Goal: Task Accomplishment & Management: Manage account settings

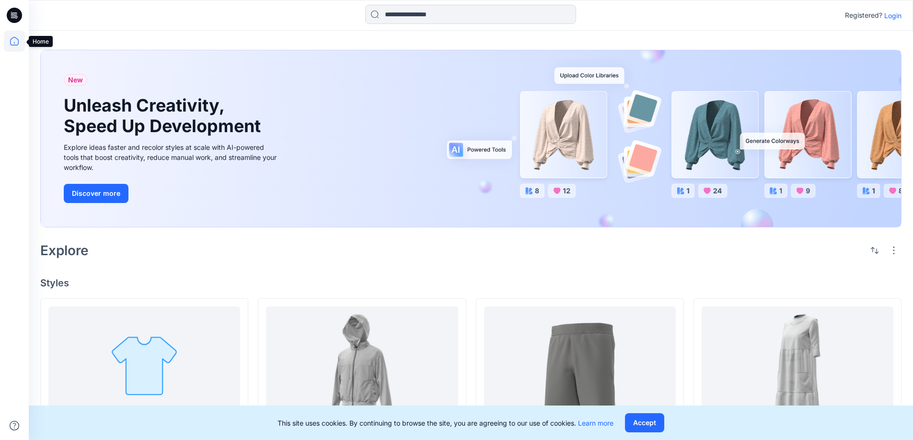
click at [12, 43] on icon at bounding box center [14, 41] width 21 height 21
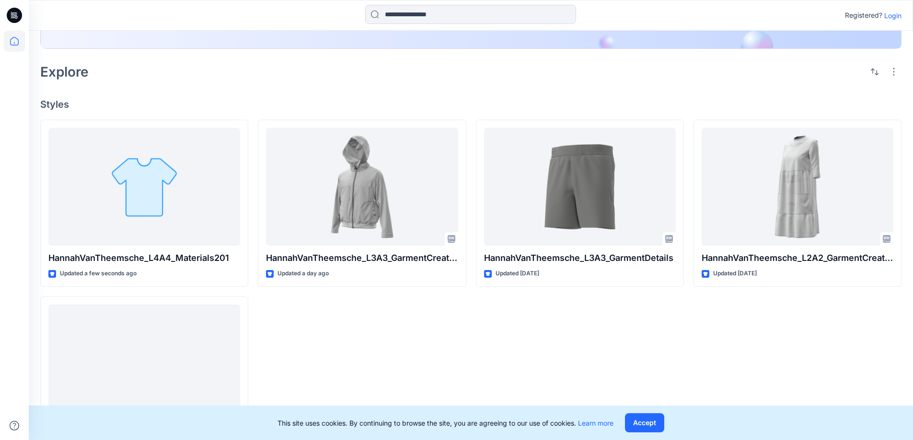
scroll to position [192, 0]
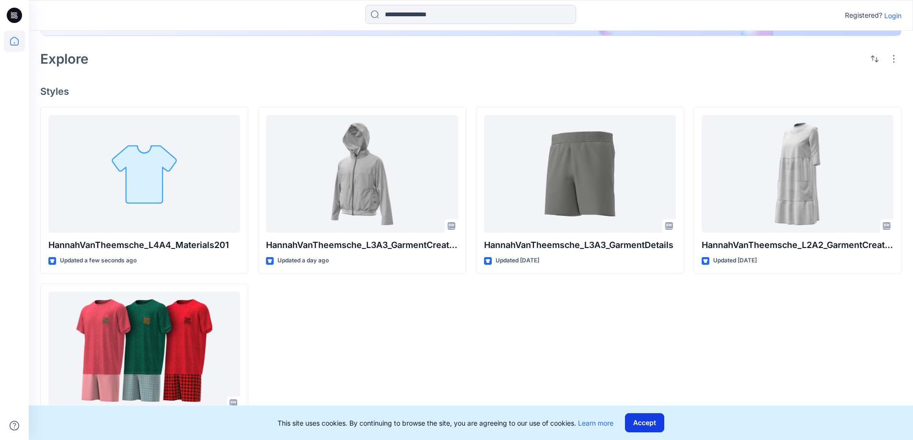
click at [641, 420] on button "Accept" at bounding box center [644, 423] width 39 height 19
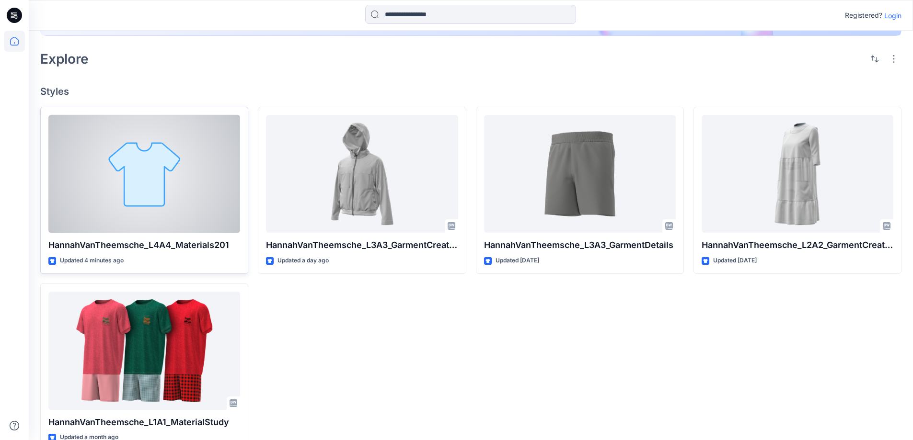
click at [161, 213] on div at bounding box center [144, 174] width 192 height 118
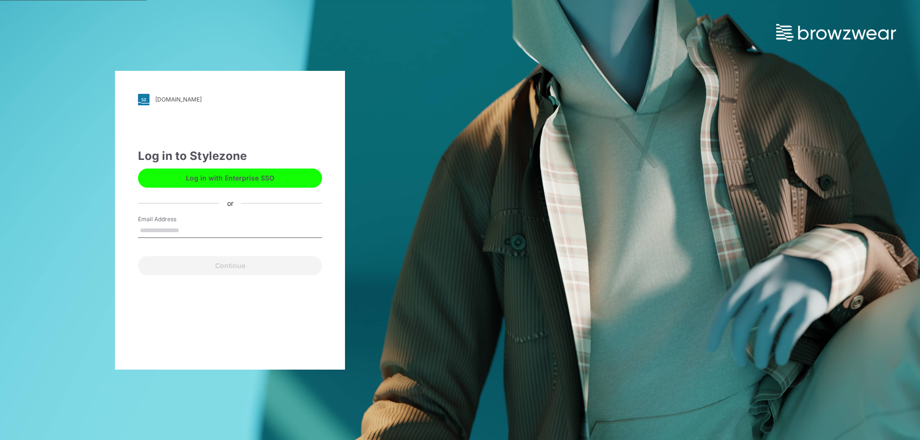
click at [166, 239] on div "Email Address" at bounding box center [230, 229] width 184 height 29
click at [171, 228] on input "Email Address" at bounding box center [230, 231] width 184 height 14
type input "**********"
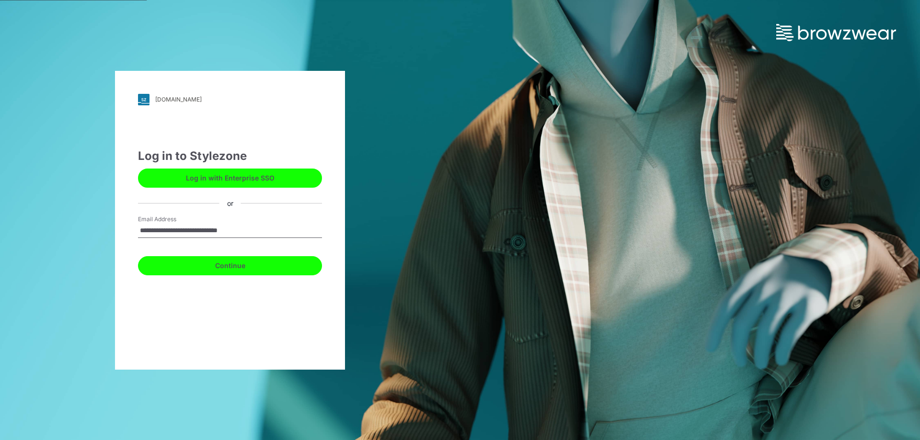
click at [246, 269] on button "Continue" at bounding box center [230, 265] width 184 height 19
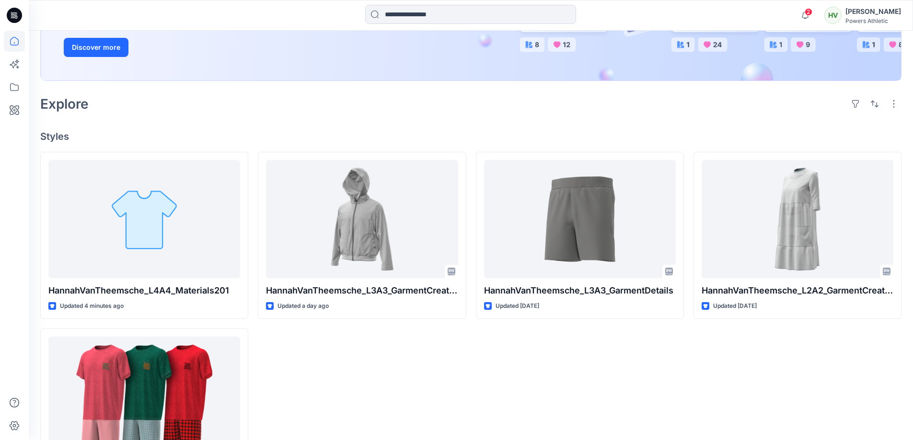
scroll to position [192, 0]
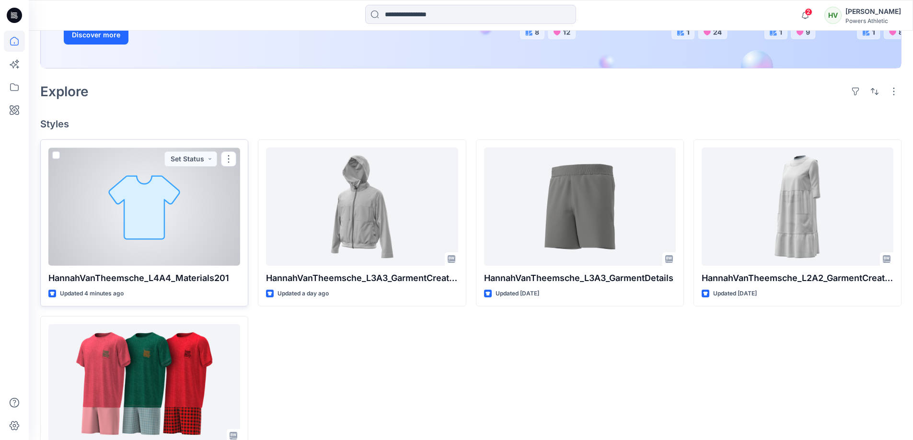
click at [135, 243] on div at bounding box center [144, 207] width 192 height 118
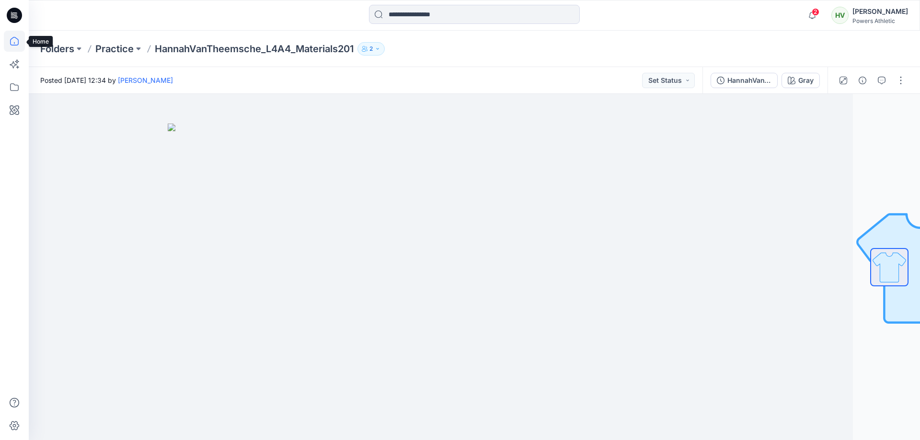
click at [14, 36] on icon at bounding box center [14, 41] width 21 height 21
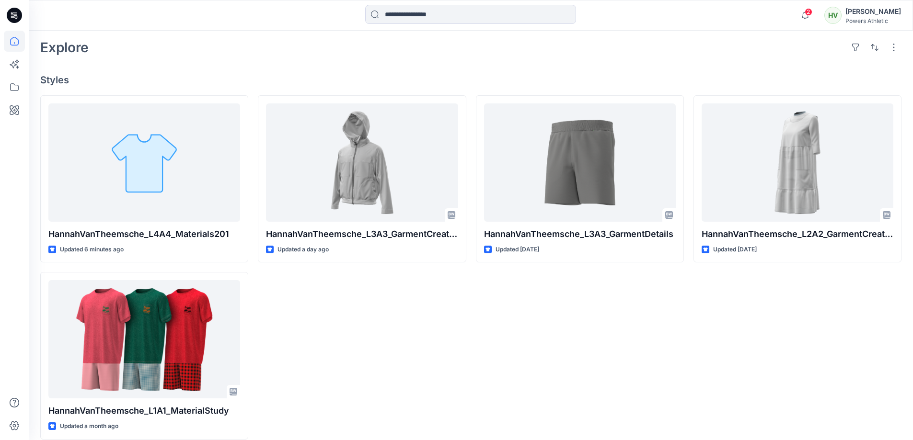
scroll to position [240, 0]
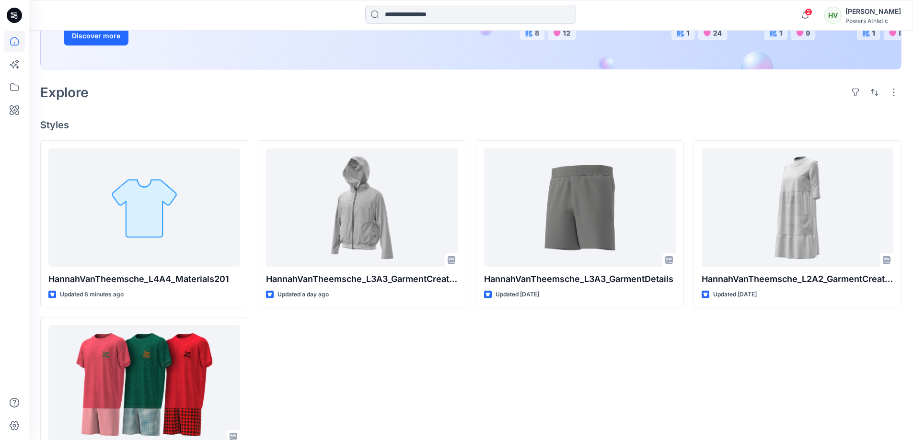
scroll to position [192, 0]
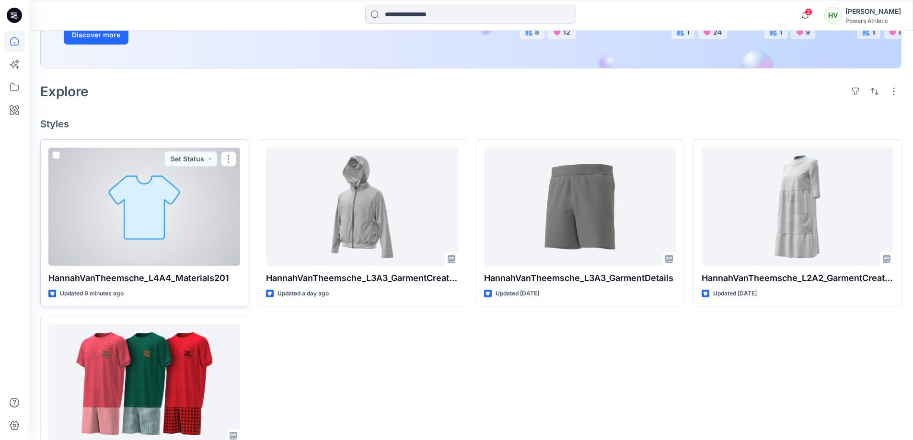
click at [146, 213] on div at bounding box center [144, 207] width 192 height 118
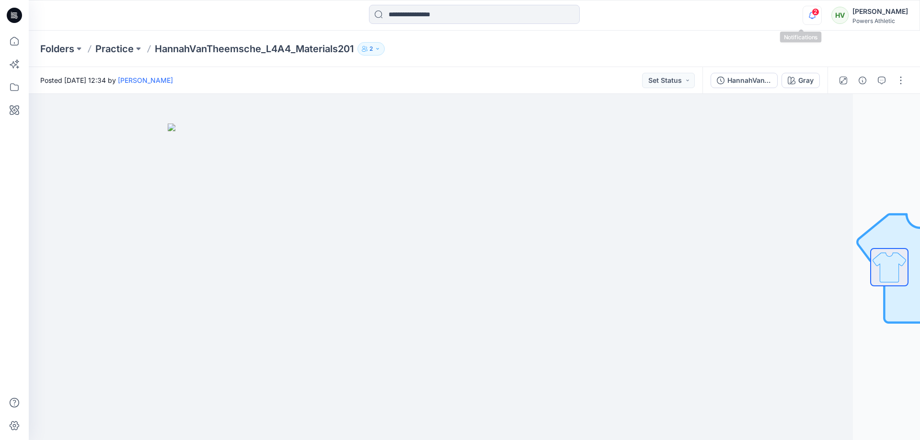
click at [803, 15] on icon "button" at bounding box center [812, 15] width 18 height 19
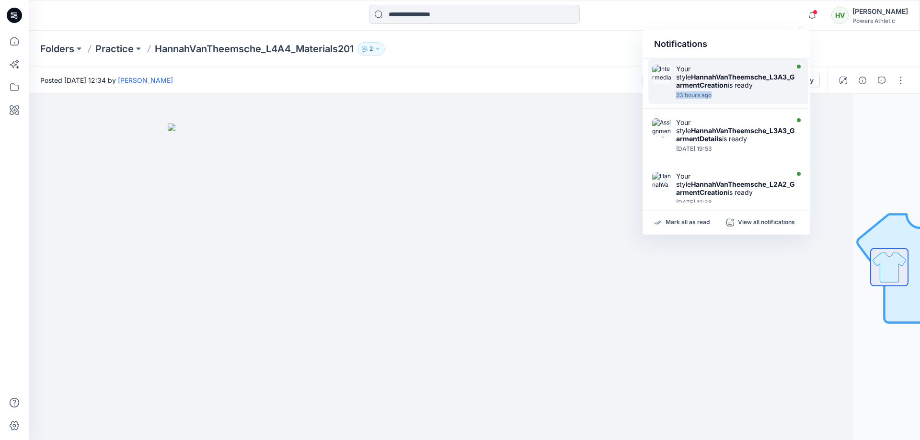
click at [743, 91] on div "Your style HannahVanTheemsche_L3A3_GarmentCreation is ready 23 hours ago" at bounding box center [738, 82] width 124 height 34
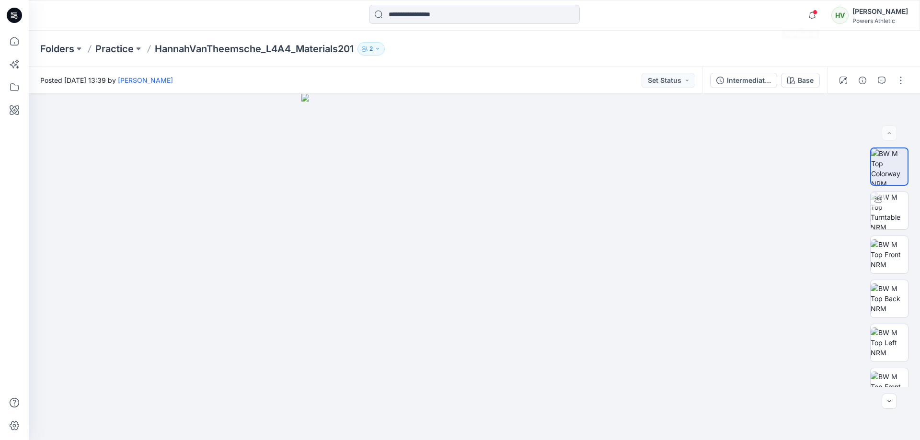
click at [813, 14] on span at bounding box center [815, 12] width 5 height 5
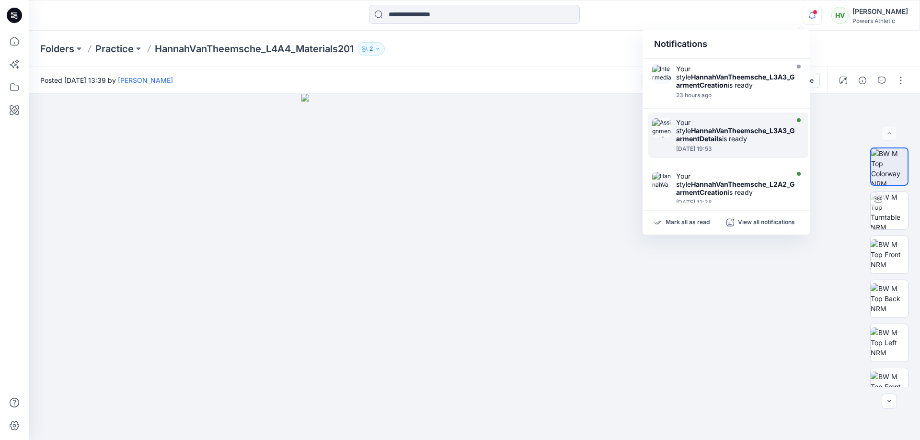
click at [703, 134] on strong "HannahVanTheemsche_L3A3_GarmentDetails" at bounding box center [735, 135] width 119 height 16
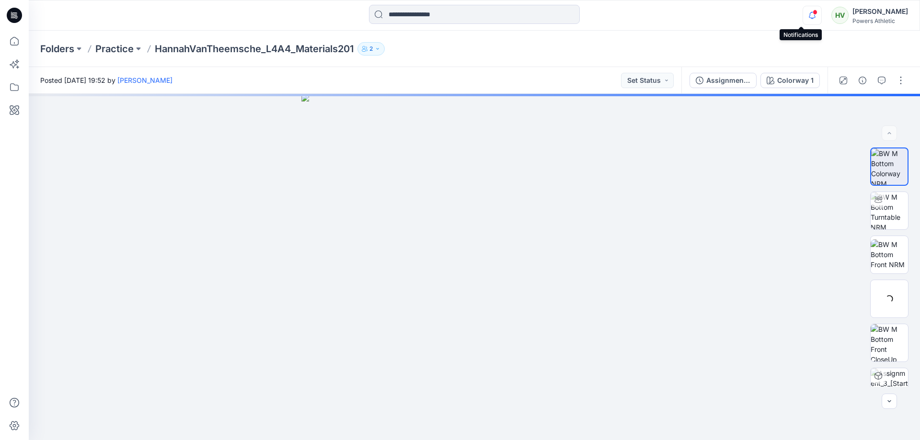
click at [803, 14] on icon "button" at bounding box center [812, 15] width 18 height 19
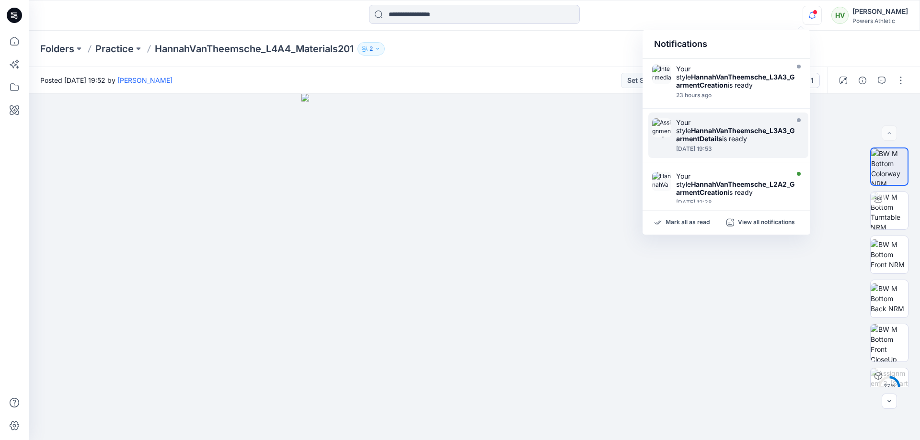
click at [747, 126] on div "Your style HannahVanTheemsche_L3A3_GarmentDetails is ready" at bounding box center [735, 130] width 119 height 24
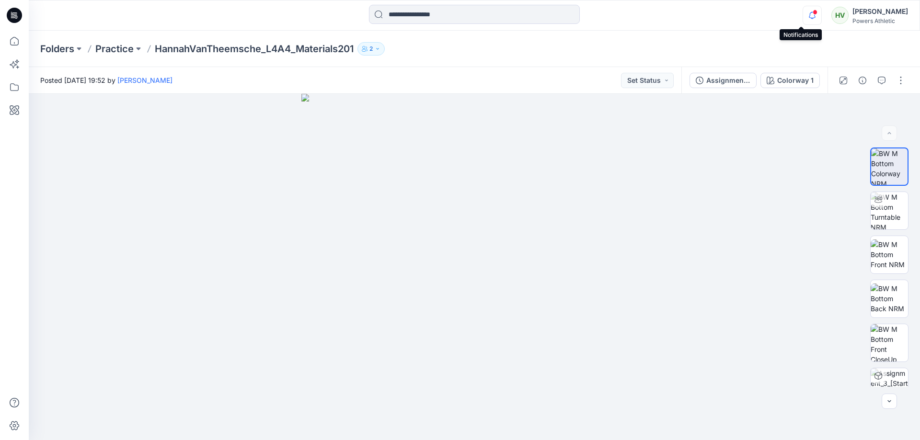
click at [803, 12] on icon "button" at bounding box center [812, 15] width 18 height 19
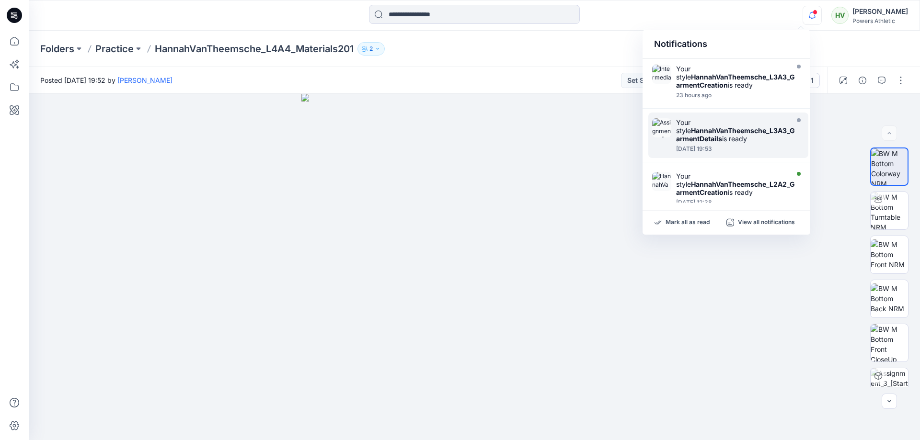
click at [712, 129] on strong "HannahVanTheemsche_L3A3_GarmentDetails" at bounding box center [735, 135] width 119 height 16
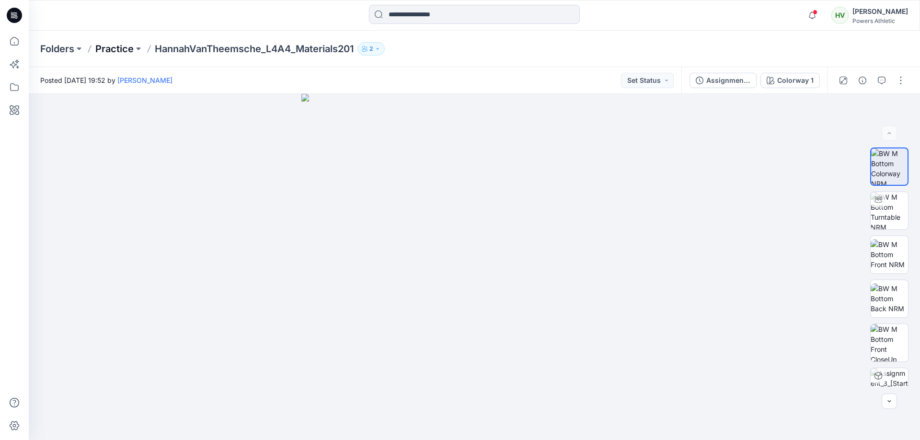
click at [108, 46] on p "Practice" at bounding box center [114, 48] width 38 height 13
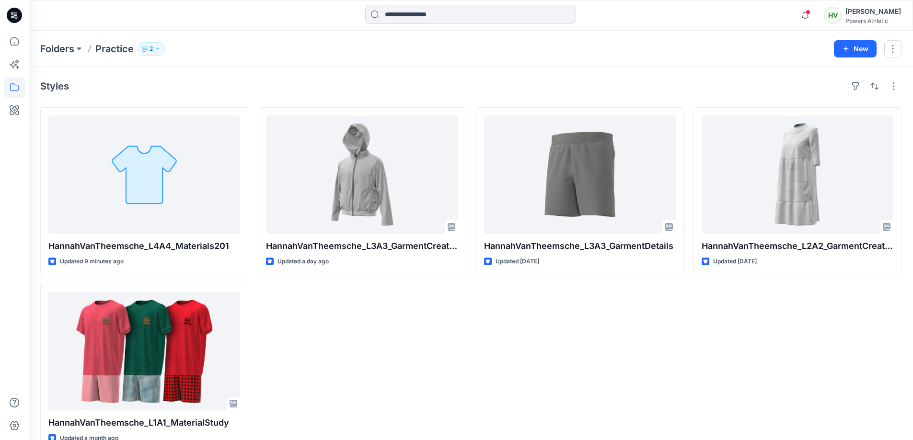
click at [158, 51] on icon "button" at bounding box center [158, 49] width 6 height 6
click at [303, 25] on div at bounding box center [471, 15] width 442 height 21
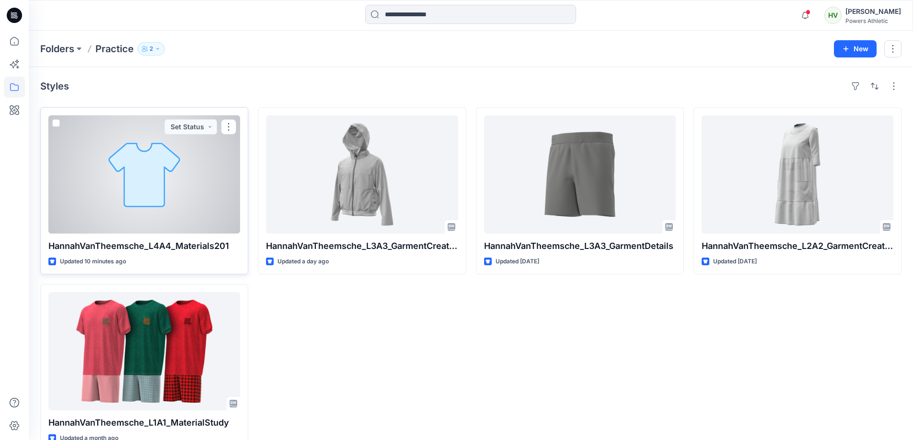
click at [156, 180] on div at bounding box center [144, 174] width 192 height 118
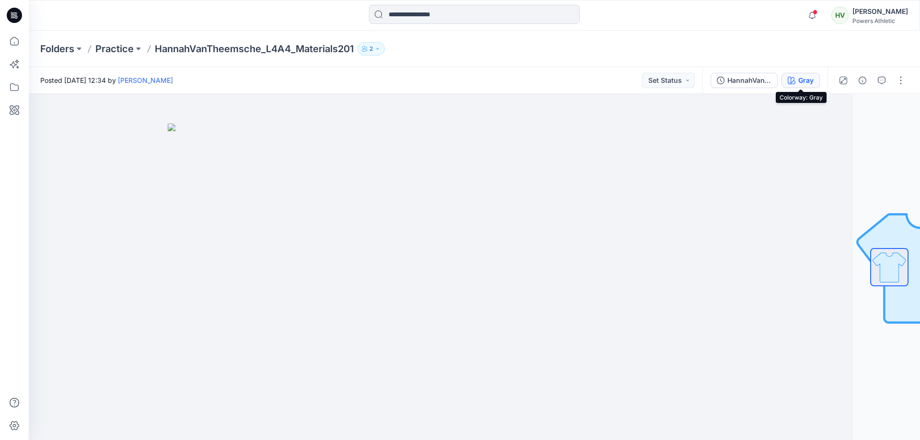
click at [800, 81] on div "Gray" at bounding box center [805, 80] width 15 height 11
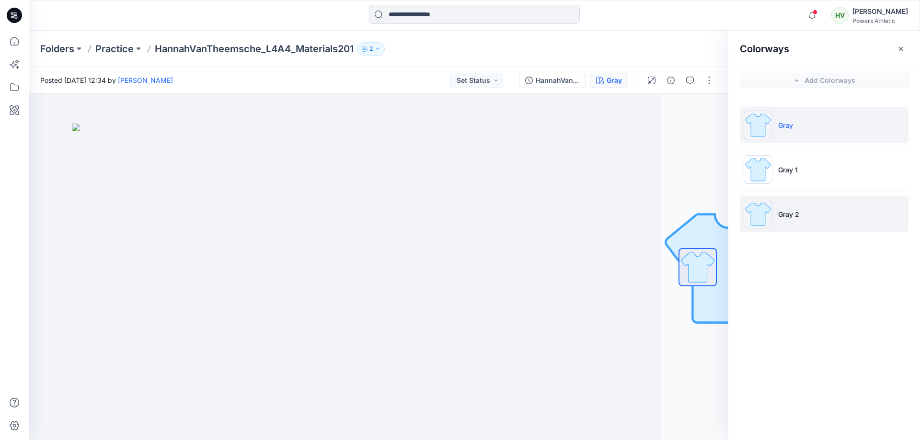
click at [815, 215] on li "Gray 2" at bounding box center [824, 214] width 169 height 36
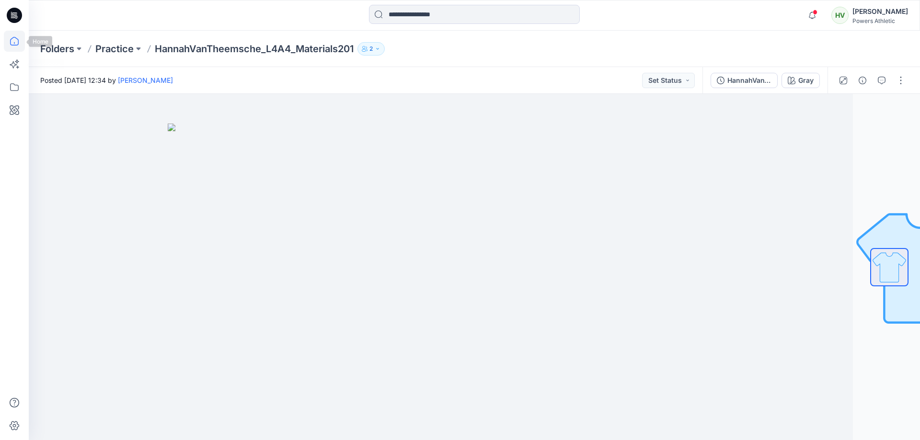
click at [14, 40] on icon at bounding box center [14, 41] width 21 height 21
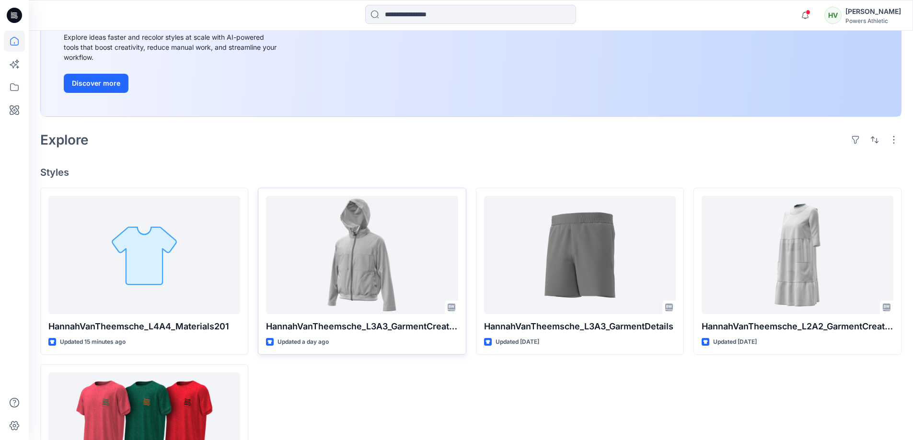
scroll to position [144, 0]
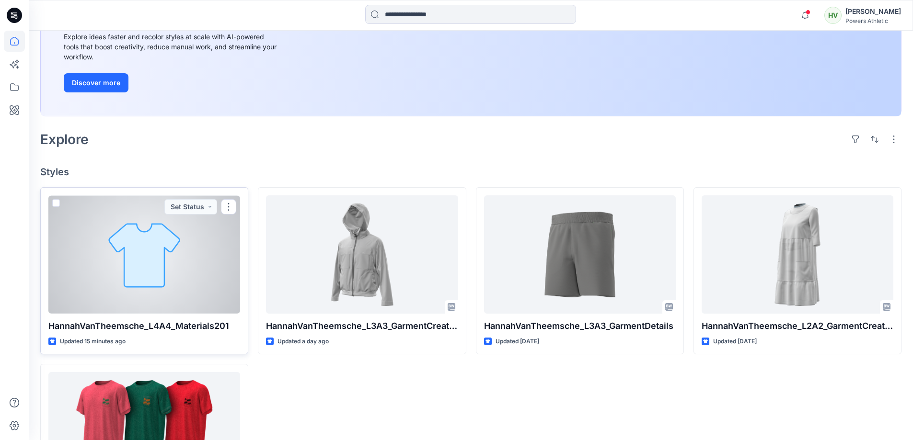
click at [189, 301] on div at bounding box center [144, 255] width 192 height 118
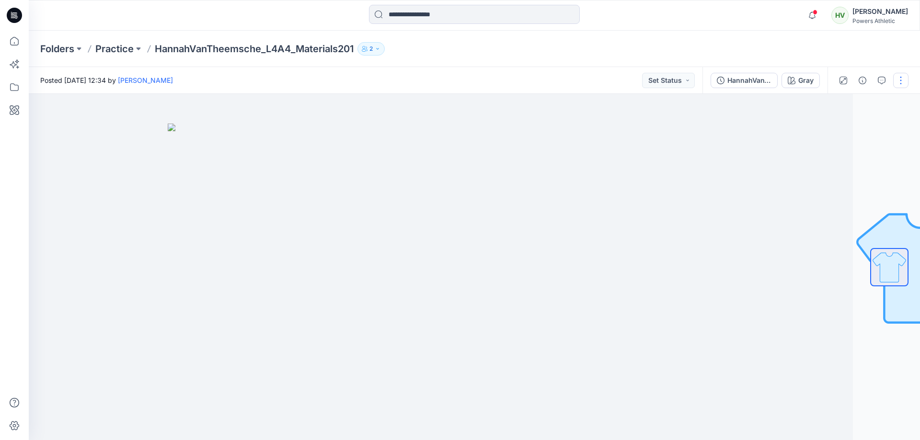
click at [903, 81] on button "button" at bounding box center [900, 80] width 15 height 15
click at [604, 81] on div "Posted Tuesday, September 23, 2025 12:34 by Hannah Van Theemsche Set Status" at bounding box center [366, 80] width 674 height 26
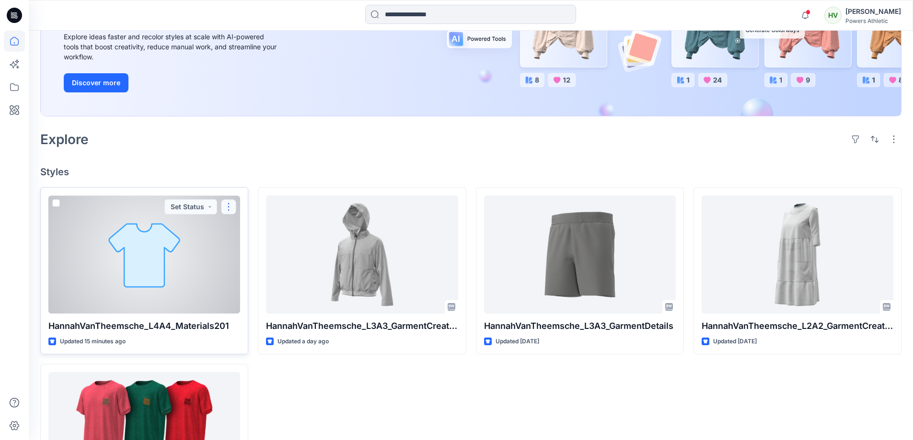
click at [225, 209] on button "button" at bounding box center [228, 206] width 15 height 15
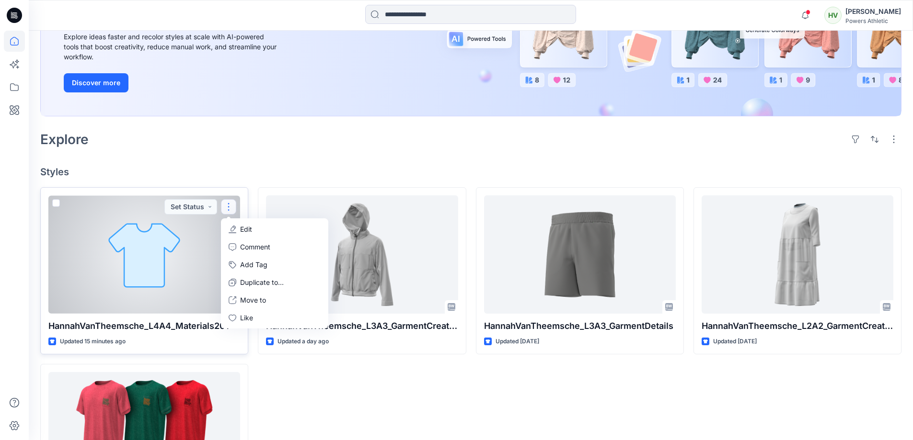
click at [163, 253] on div at bounding box center [144, 255] width 192 height 118
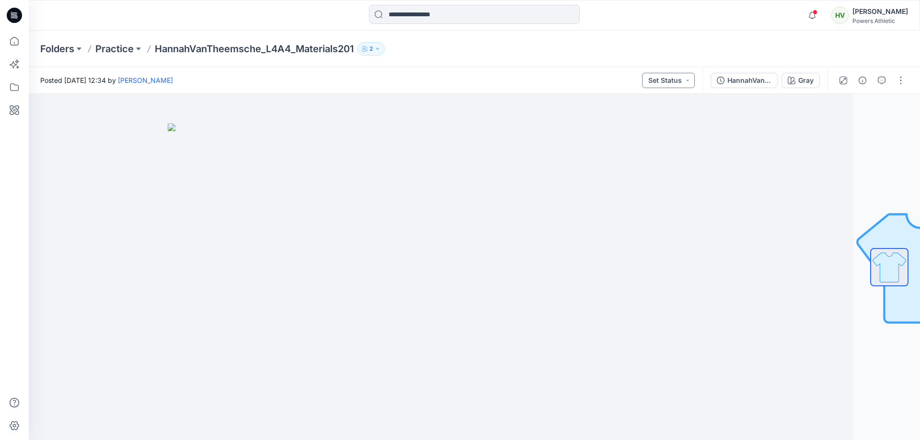
click at [689, 80] on button "Set Status" at bounding box center [668, 80] width 53 height 15
click at [902, 78] on button "button" at bounding box center [900, 80] width 15 height 15
click at [860, 201] on p "Move to..." at bounding box center [850, 201] width 32 height 10
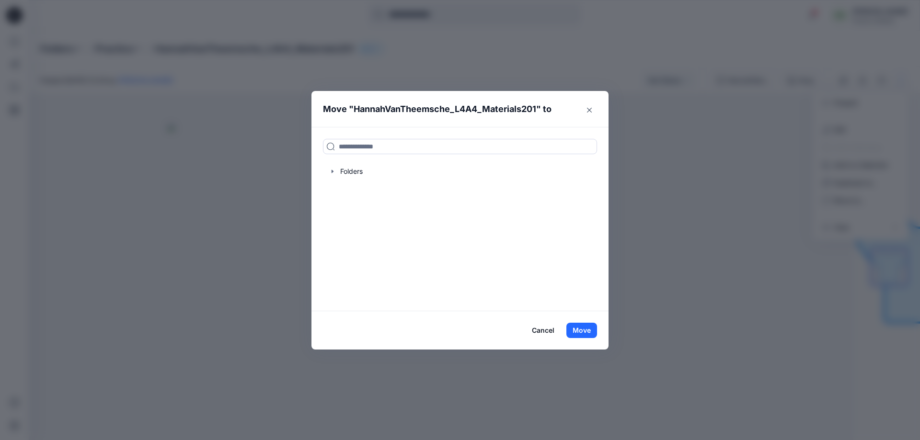
click at [542, 330] on button "Cancel" at bounding box center [543, 330] width 35 height 15
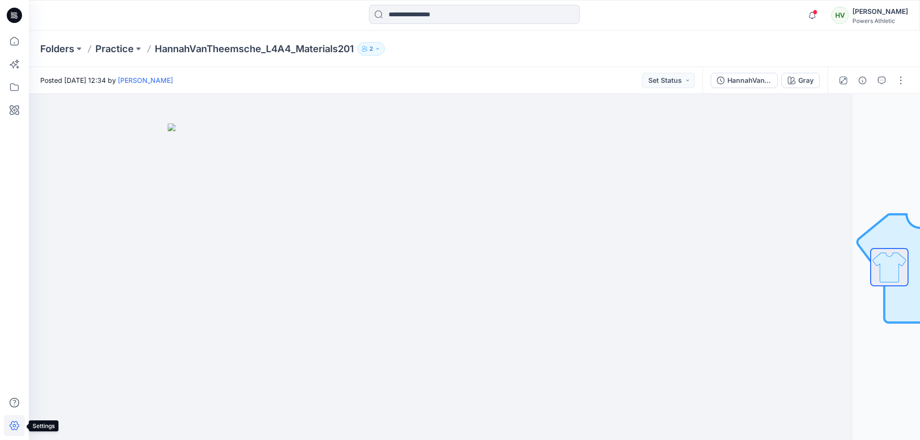
click at [11, 430] on icon at bounding box center [14, 425] width 21 height 21
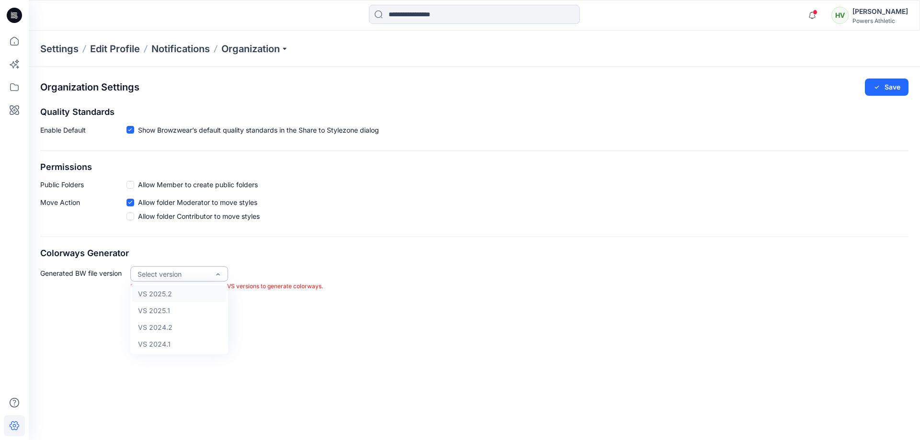
click at [225, 277] on div "Select version" at bounding box center [179, 273] width 98 height 15
click at [227, 275] on div "Select version" at bounding box center [179, 273] width 98 height 15
click at [168, 293] on div "VS 2025.2" at bounding box center [179, 294] width 94 height 17
click at [346, 246] on div "Organization Settings Save Quality Standards Enable Default Show Browzwear’s de…" at bounding box center [474, 190] width 891 height 246
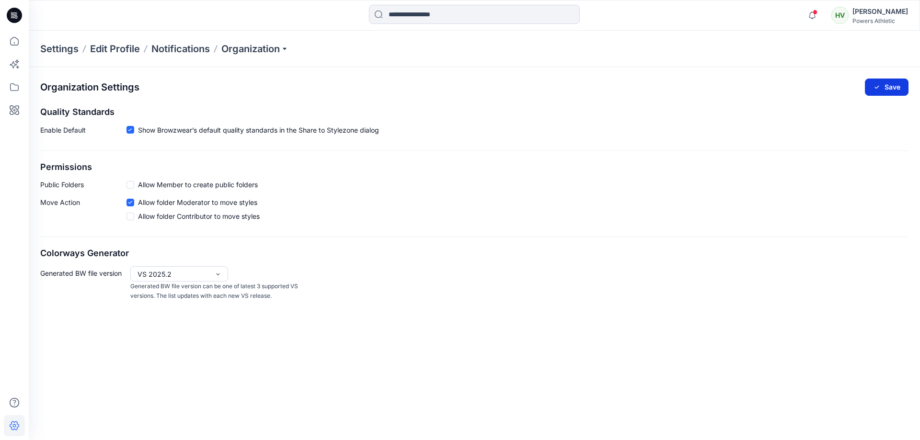
click at [896, 89] on button "Save" at bounding box center [887, 87] width 44 height 17
click at [58, 47] on p "Settings" at bounding box center [59, 48] width 38 height 13
click at [17, 44] on icon at bounding box center [14, 41] width 21 height 21
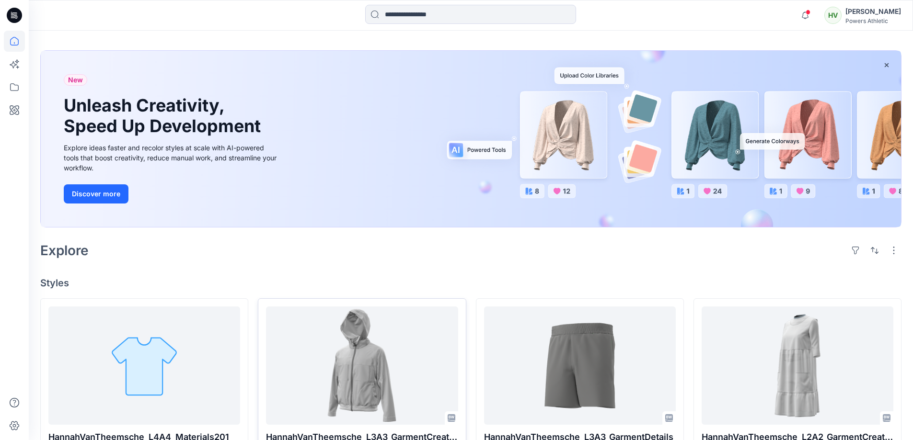
scroll to position [96, 0]
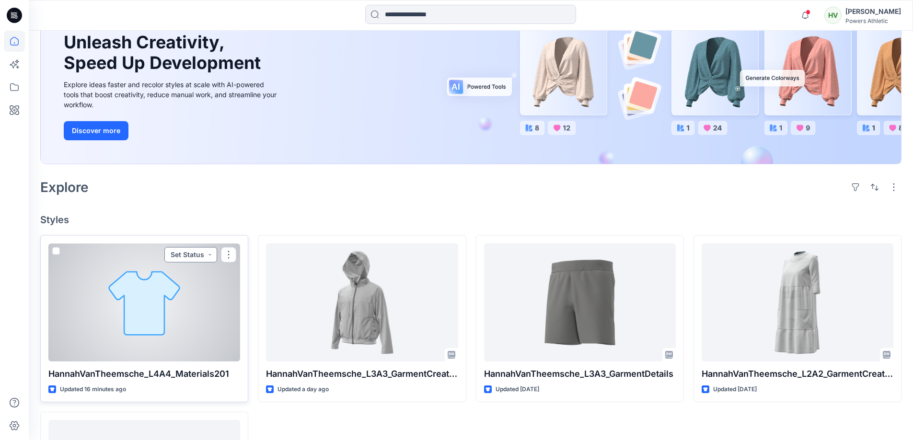
click at [207, 253] on button "Set Status" at bounding box center [190, 254] width 53 height 15
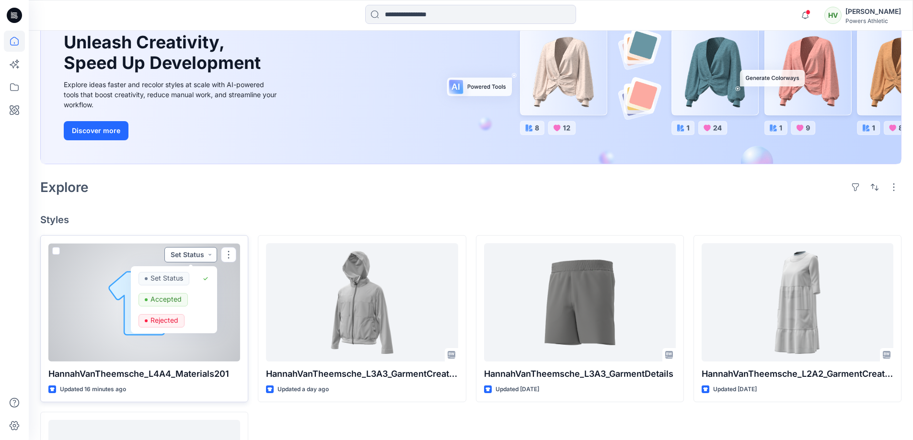
click at [207, 253] on button "Set Status" at bounding box center [190, 254] width 53 height 15
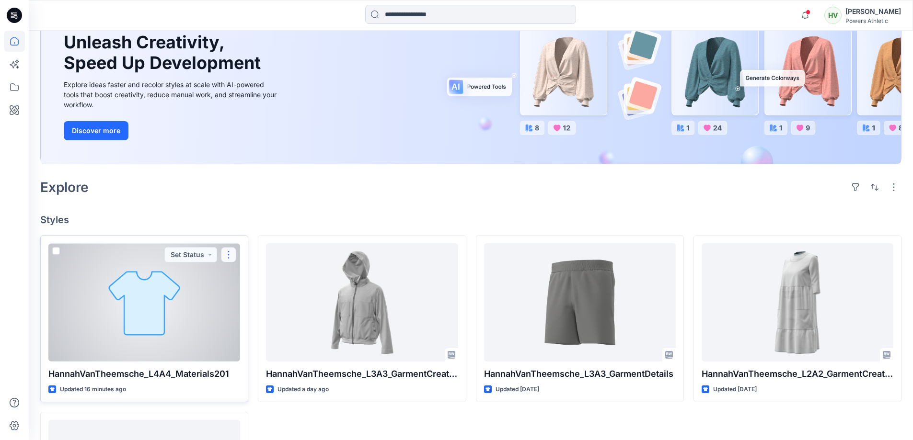
click at [224, 257] on button "button" at bounding box center [228, 254] width 15 height 15
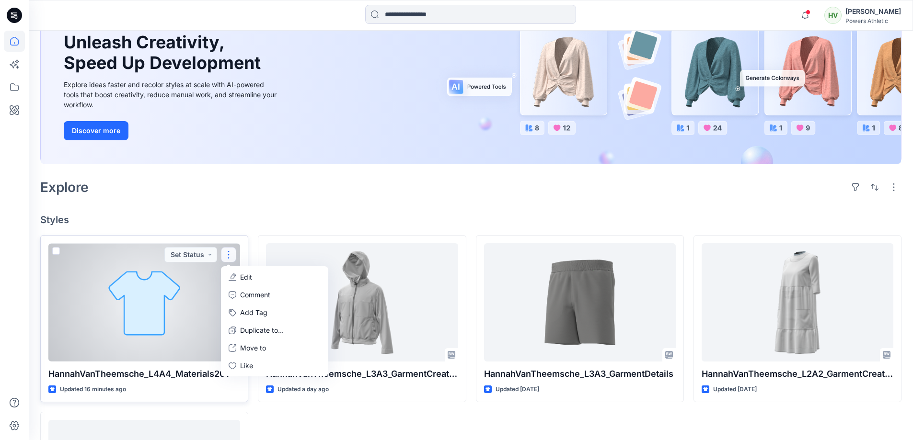
click at [166, 334] on div at bounding box center [144, 302] width 192 height 118
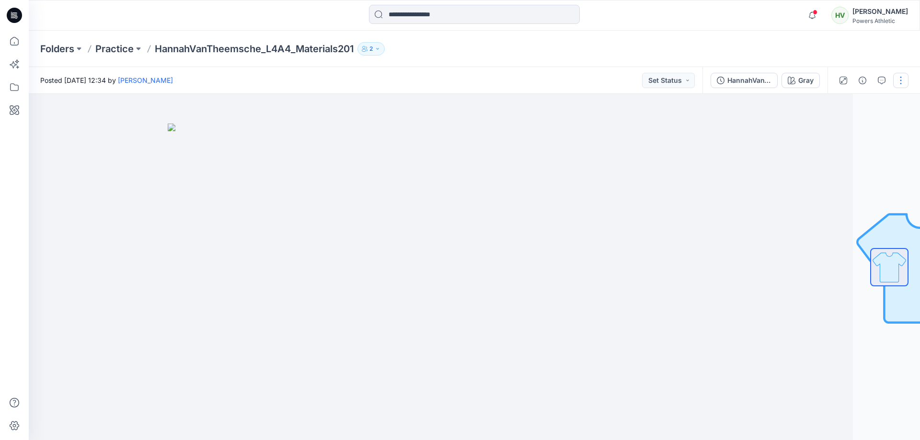
click at [902, 87] on button "button" at bounding box center [900, 80] width 15 height 15
click at [843, 230] on p "View" at bounding box center [841, 227] width 15 height 10
click at [612, 193] on img at bounding box center [407, 282] width 479 height 317
click at [20, 399] on icon at bounding box center [14, 402] width 21 height 21
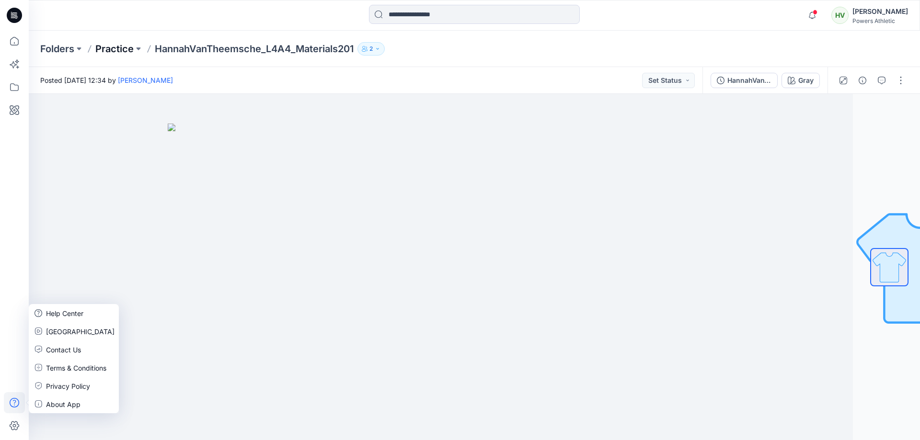
click at [113, 46] on p "Practice" at bounding box center [114, 48] width 38 height 13
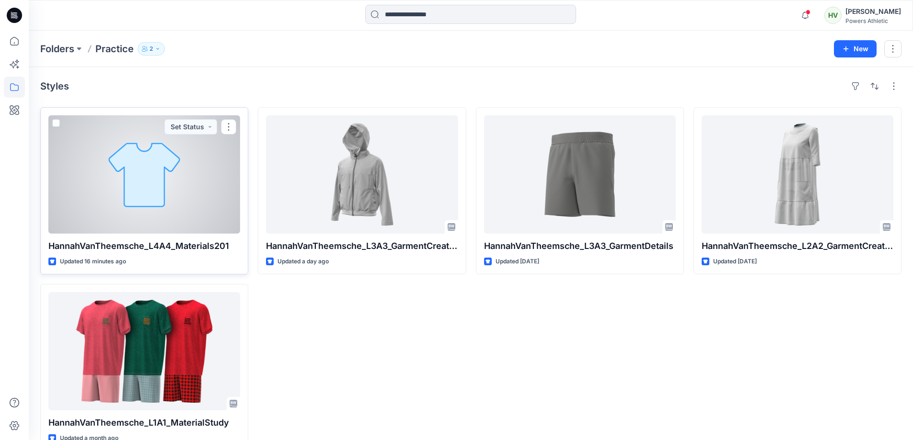
drag, startPoint x: 232, startPoint y: 212, endPoint x: 168, endPoint y: 205, distance: 64.1
drag, startPoint x: 168, startPoint y: 205, endPoint x: 227, endPoint y: 124, distance: 99.9
click at [227, 124] on button "button" at bounding box center [228, 126] width 15 height 15
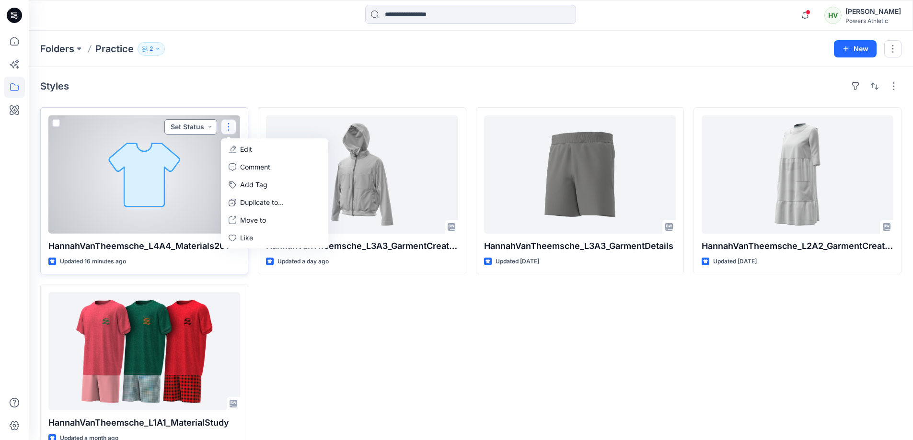
click at [204, 127] on button "Set Status" at bounding box center [190, 126] width 53 height 15
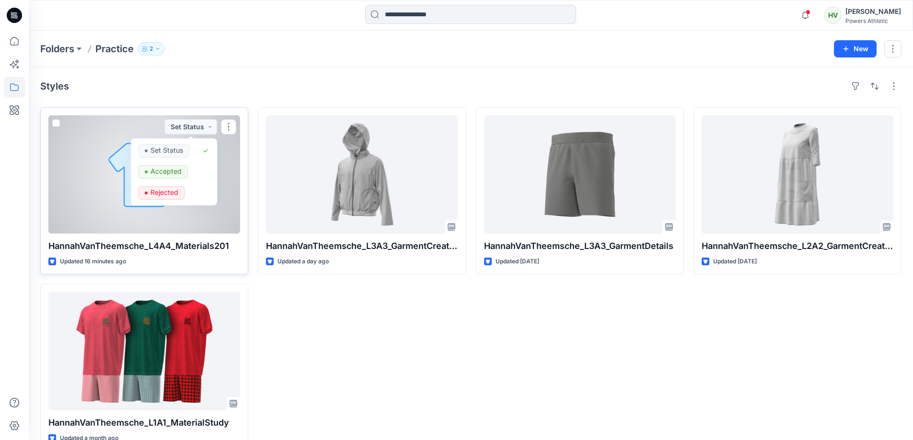
click at [55, 125] on span at bounding box center [56, 123] width 8 height 8
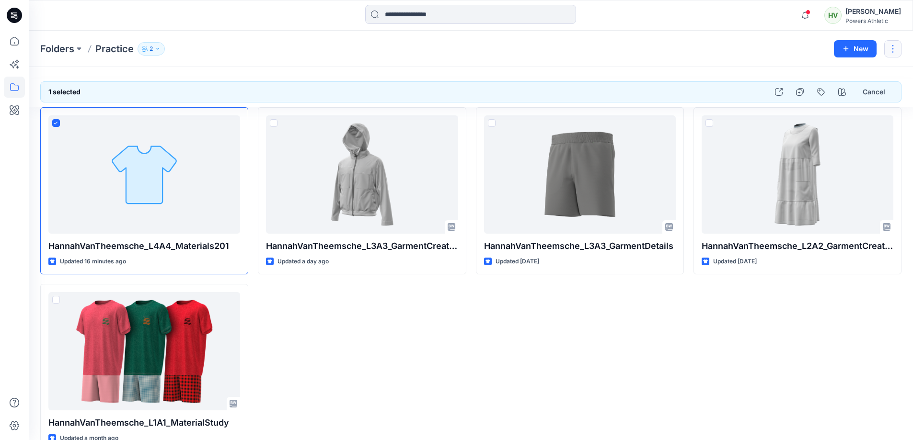
click at [898, 46] on button "button" at bounding box center [892, 48] width 17 height 17
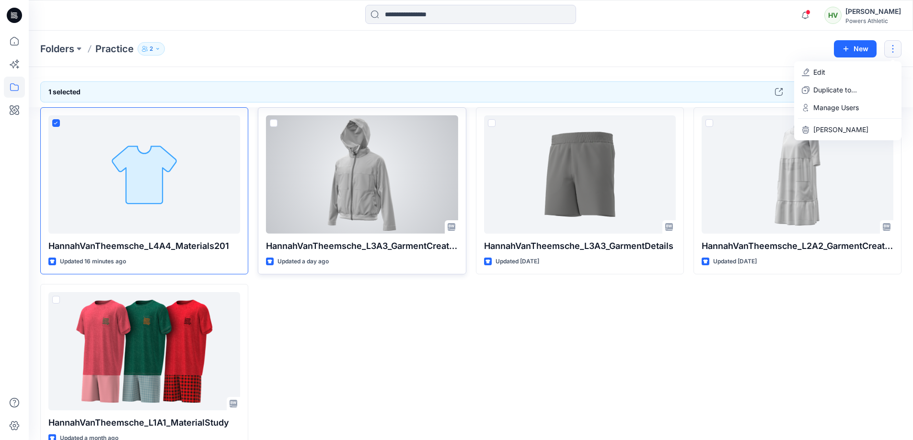
click at [384, 210] on div at bounding box center [362, 174] width 192 height 118
click at [274, 122] on icon at bounding box center [274, 123] width 4 height 3
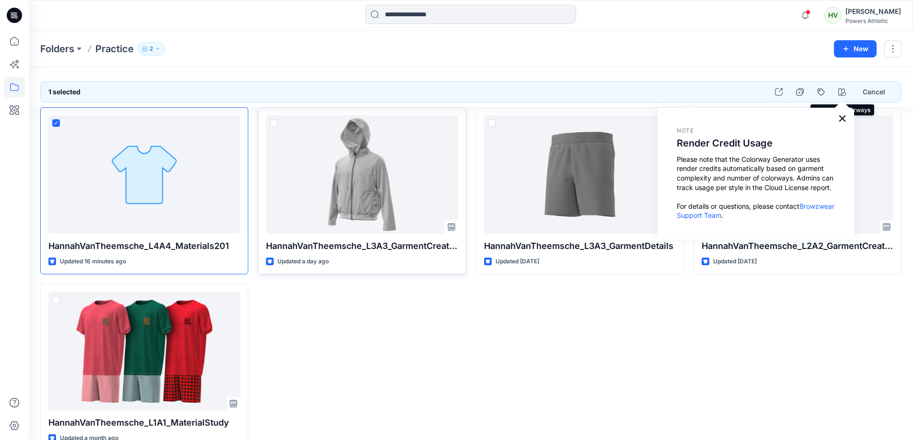
click at [841, 116] on button "×" at bounding box center [842, 118] width 9 height 15
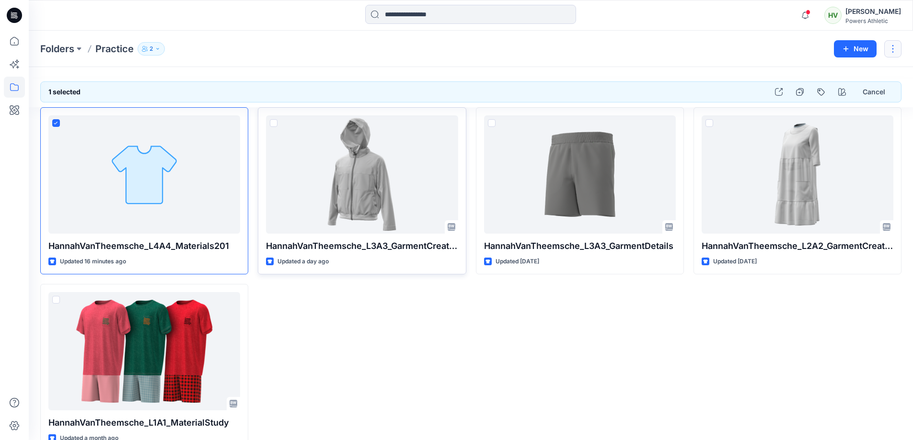
click at [891, 49] on button "button" at bounding box center [892, 48] width 17 height 17
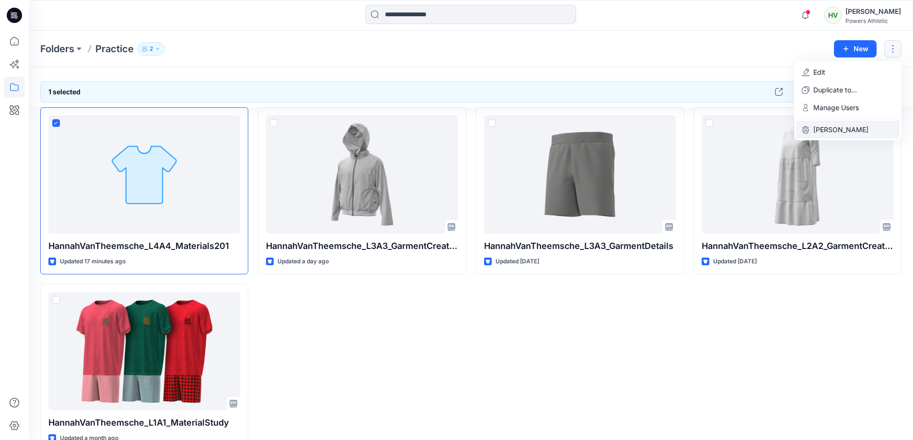
click at [831, 133] on p "Delete Folder" at bounding box center [840, 130] width 55 height 10
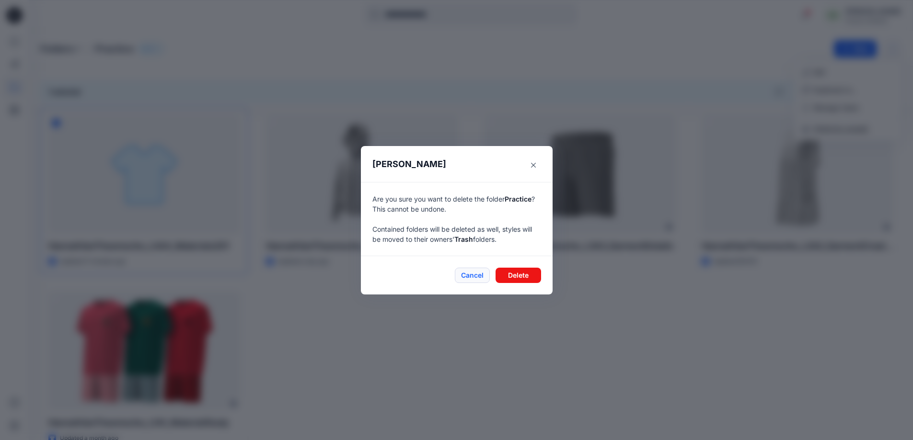
click at [470, 276] on button "Cancel" at bounding box center [472, 275] width 35 height 15
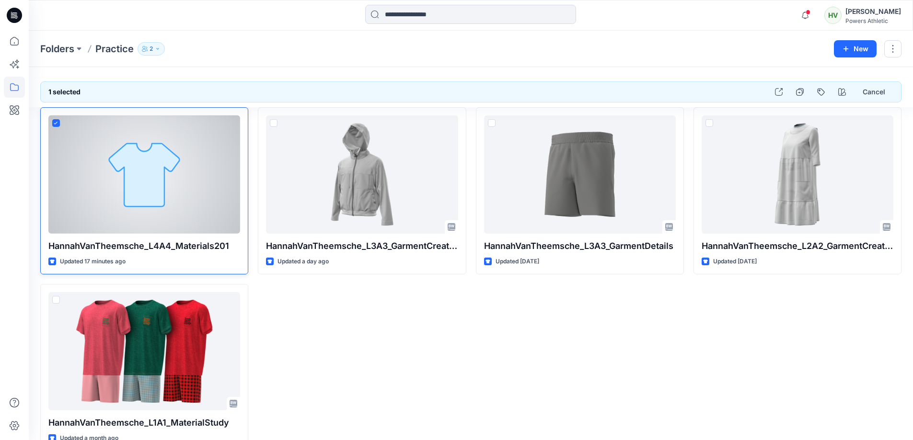
drag, startPoint x: 112, startPoint y: 166, endPoint x: 88, endPoint y: 166, distance: 23.5
click at [88, 166] on div at bounding box center [144, 174] width 192 height 118
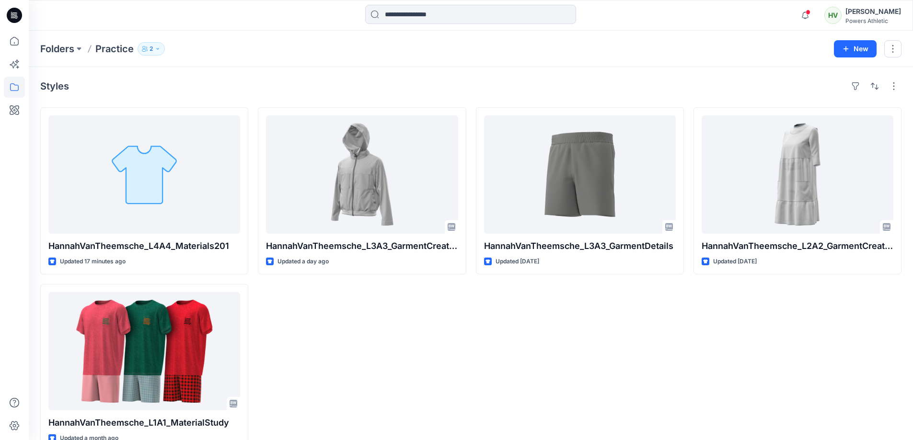
click at [630, 329] on div "HannahVanTheemsche_L3A3_GarmentDetails Updated 4 days ago" at bounding box center [580, 279] width 208 height 344
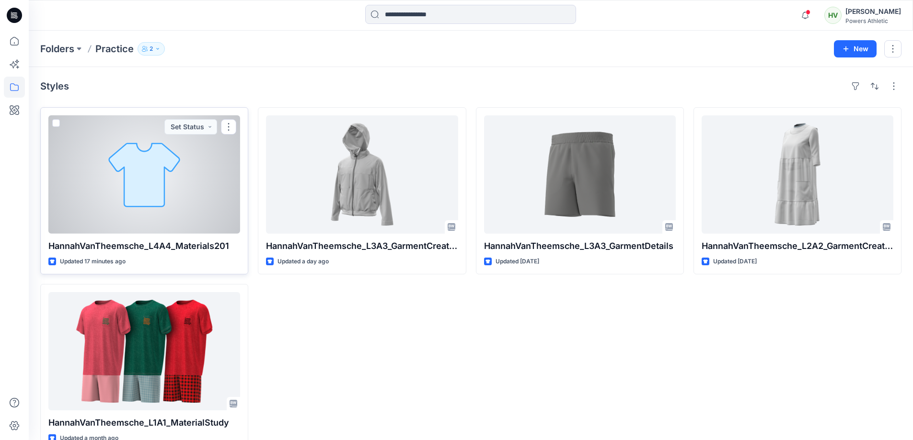
click at [50, 123] on div at bounding box center [144, 174] width 192 height 118
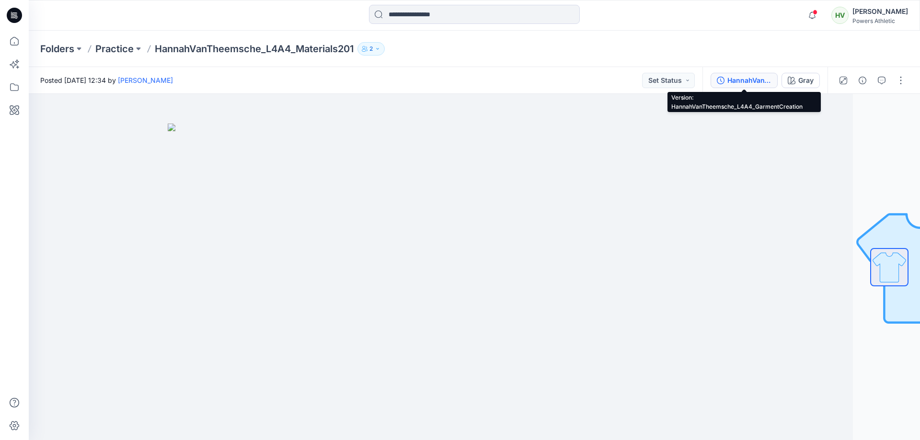
click at [769, 83] on div "HannahVanTheemsche_L4A4_GarmentCreation" at bounding box center [749, 80] width 44 height 11
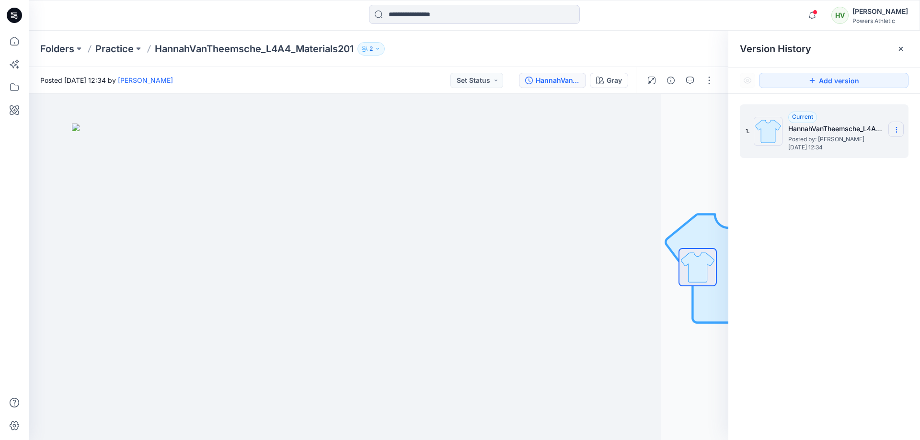
click at [896, 126] on icon at bounding box center [897, 130] width 8 height 8
click at [903, 48] on icon at bounding box center [901, 49] width 8 height 8
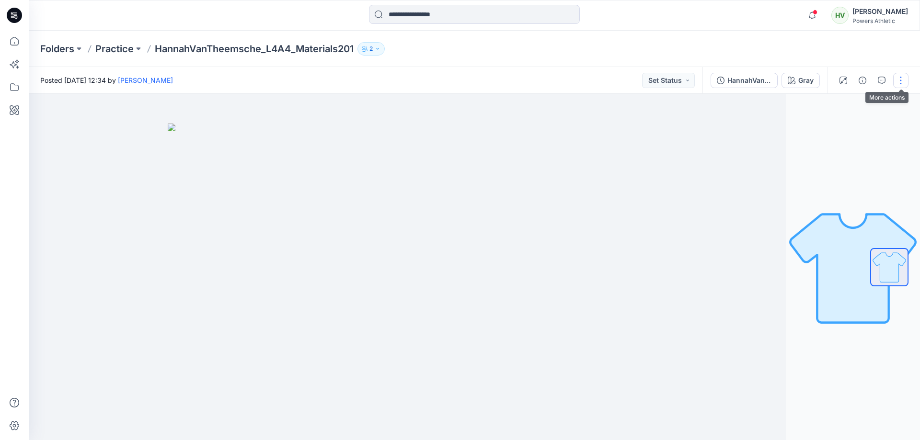
click at [904, 85] on button "button" at bounding box center [900, 80] width 15 height 15
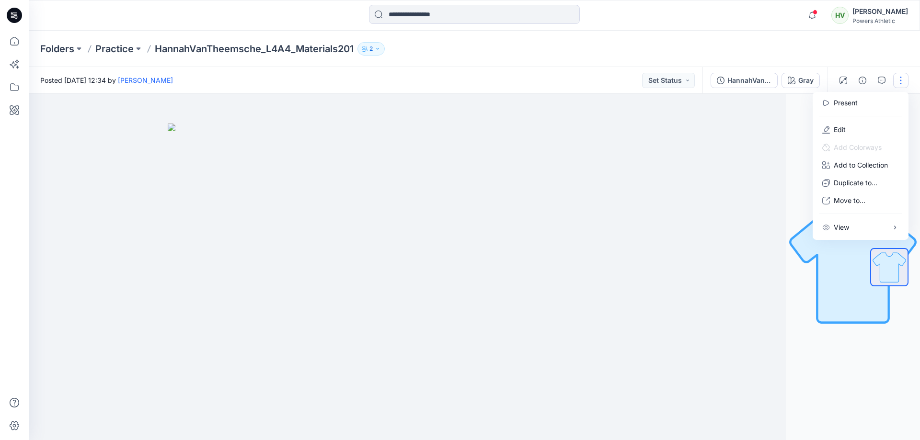
click at [513, 48] on div "Folders Practice HannahVanTheemsche_L4A4_Materials201 2" at bounding box center [437, 48] width 794 height 13
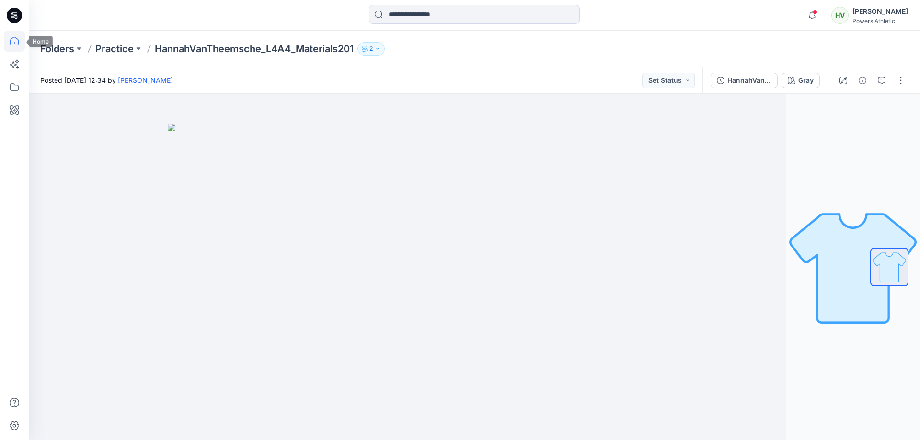
click at [13, 43] on icon at bounding box center [14, 41] width 21 height 21
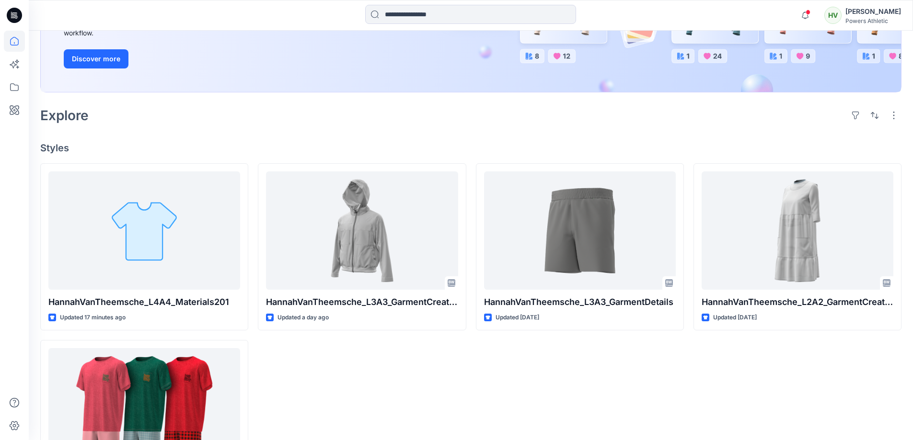
scroll to position [192, 0]
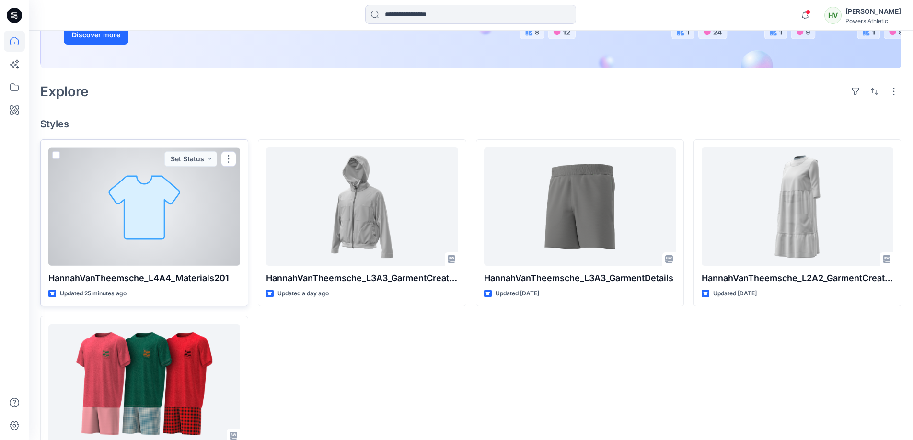
click at [183, 217] on div at bounding box center [144, 207] width 192 height 118
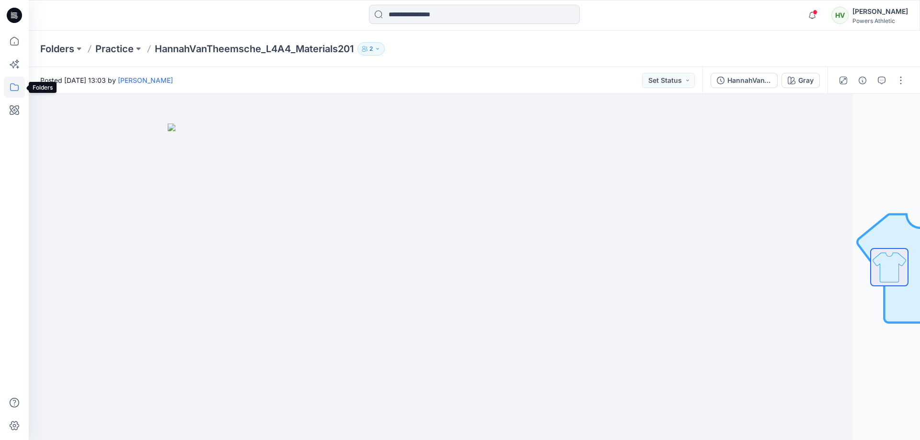
click at [8, 83] on icon at bounding box center [14, 87] width 21 height 21
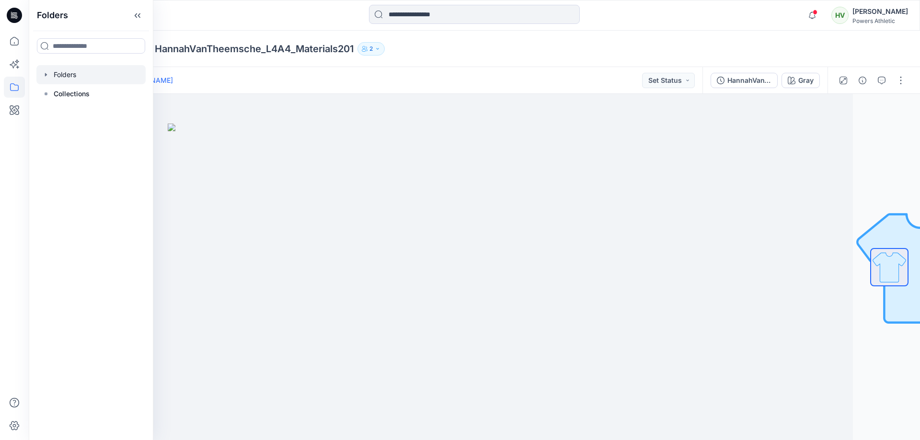
click at [71, 70] on div at bounding box center [90, 74] width 109 height 19
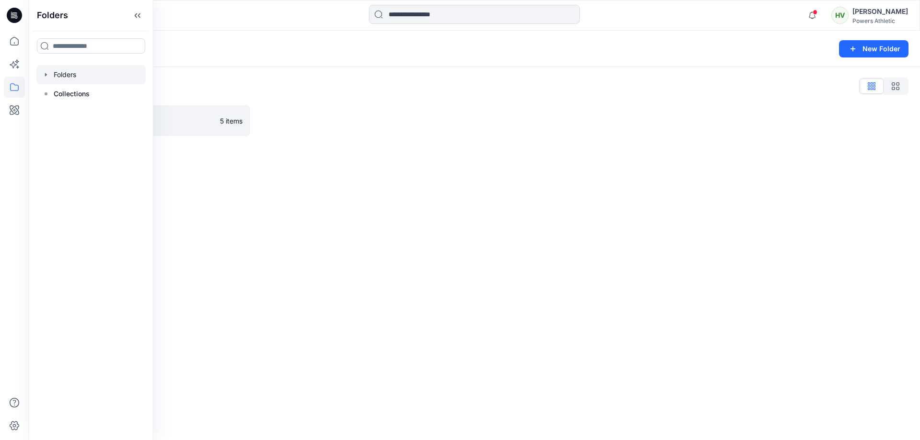
click at [295, 35] on div "Folders New Folder" at bounding box center [474, 49] width 891 height 36
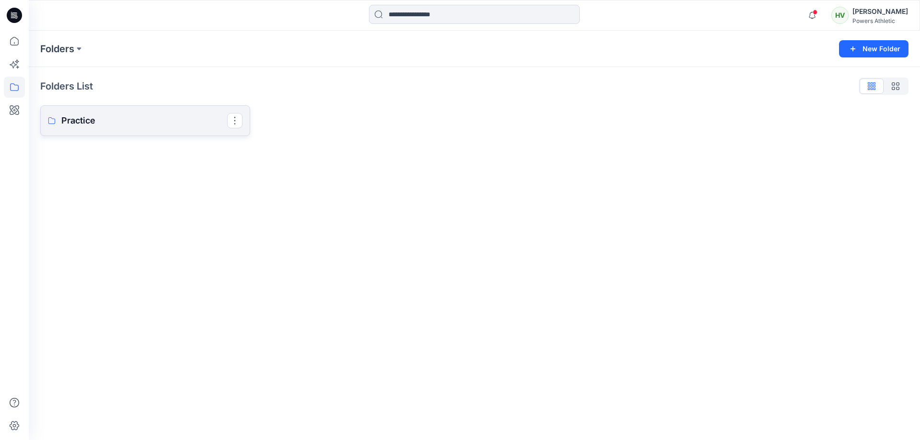
click at [76, 128] on link "Practice" at bounding box center [145, 120] width 210 height 31
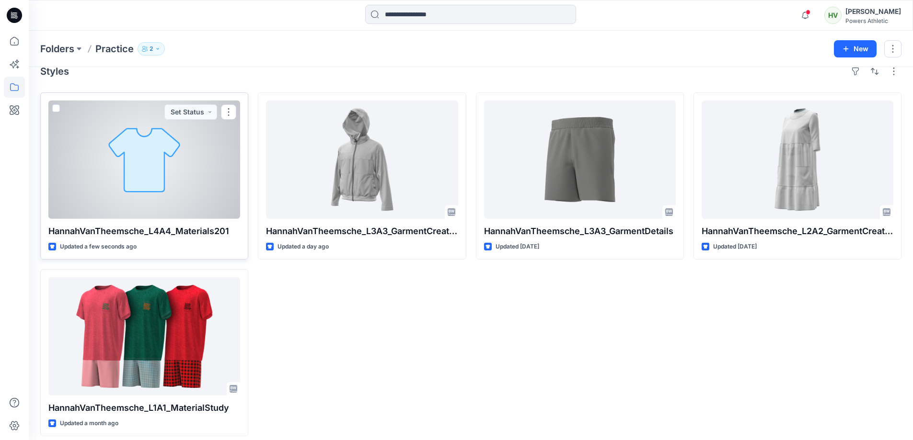
scroll to position [23, 0]
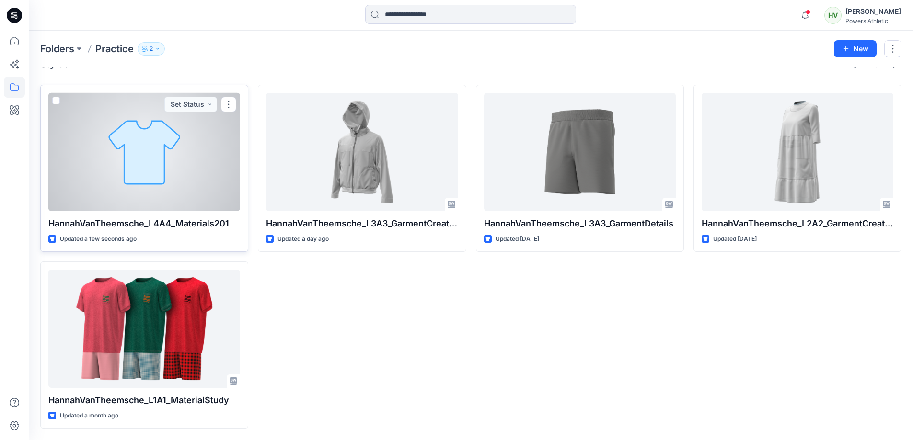
click at [179, 234] on div "Updated a few seconds ago" at bounding box center [144, 239] width 192 height 10
click at [154, 229] on p "HannahVanTheemsche_L4A4_Materials201" at bounding box center [144, 223] width 192 height 13
click at [108, 171] on div at bounding box center [144, 152] width 192 height 118
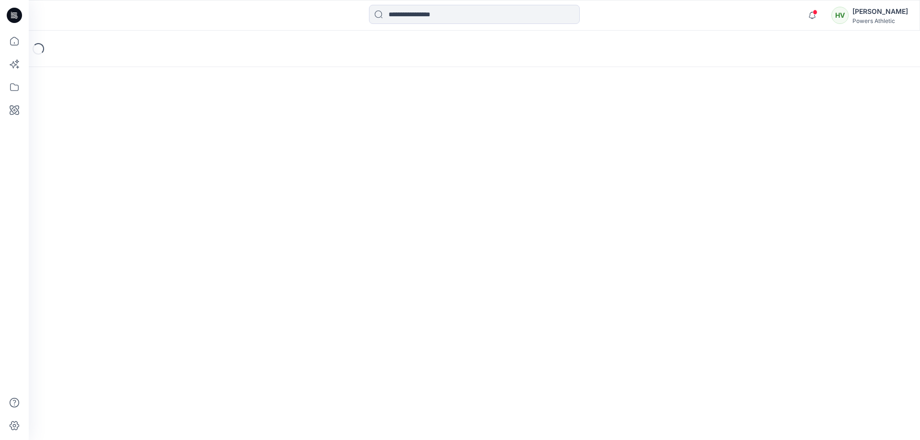
click at [108, 171] on div "Loading..." at bounding box center [474, 236] width 891 height 410
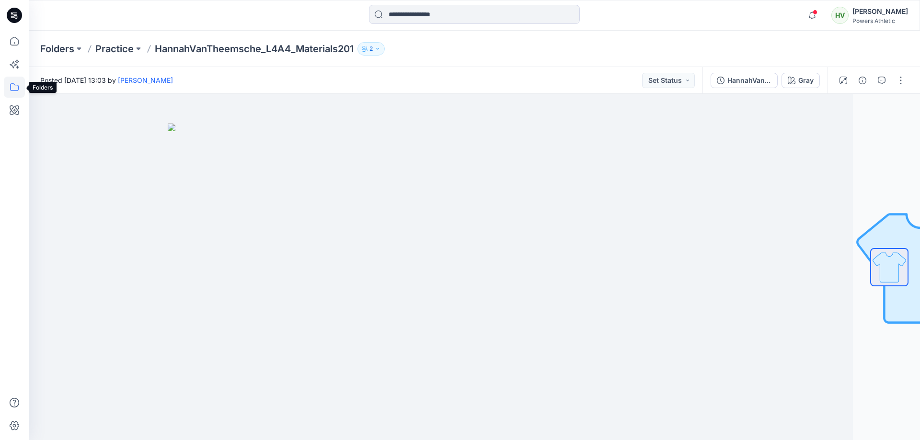
click at [14, 83] on icon at bounding box center [14, 87] width 21 height 21
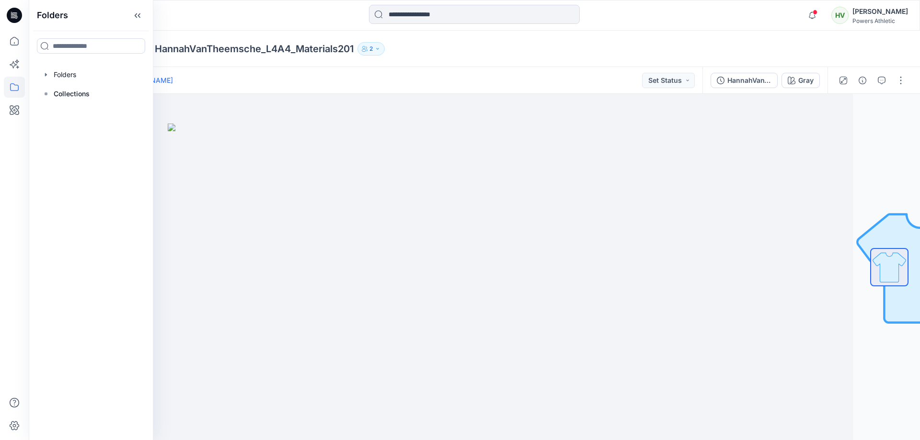
click at [431, 82] on div "Posted [DATE] 13:03 by [PERSON_NAME] Set Status" at bounding box center [366, 80] width 674 height 26
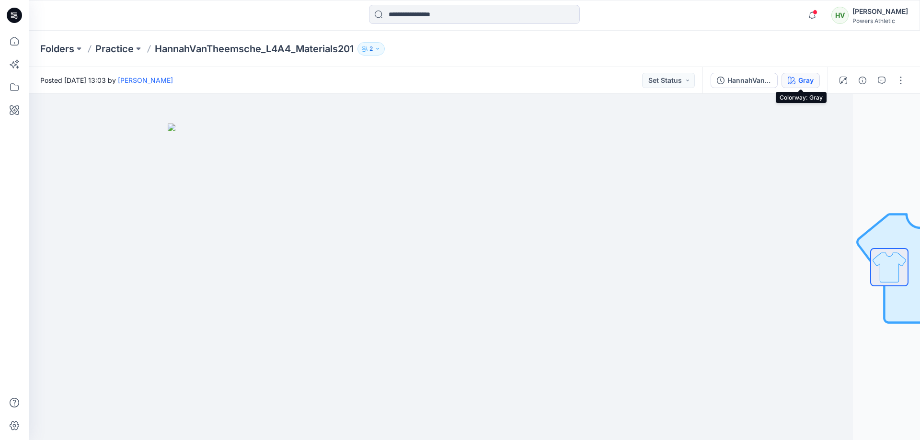
click at [806, 83] on div "Gray" at bounding box center [805, 80] width 15 height 11
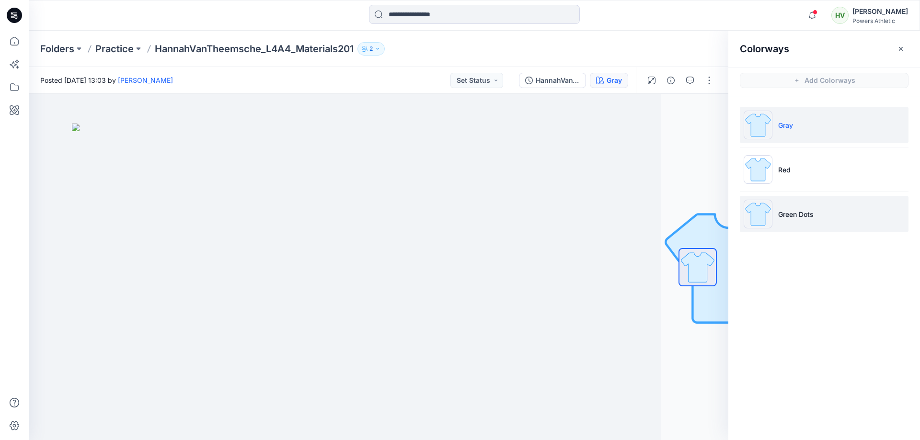
click at [817, 217] on li "Green Dots" at bounding box center [824, 214] width 169 height 36
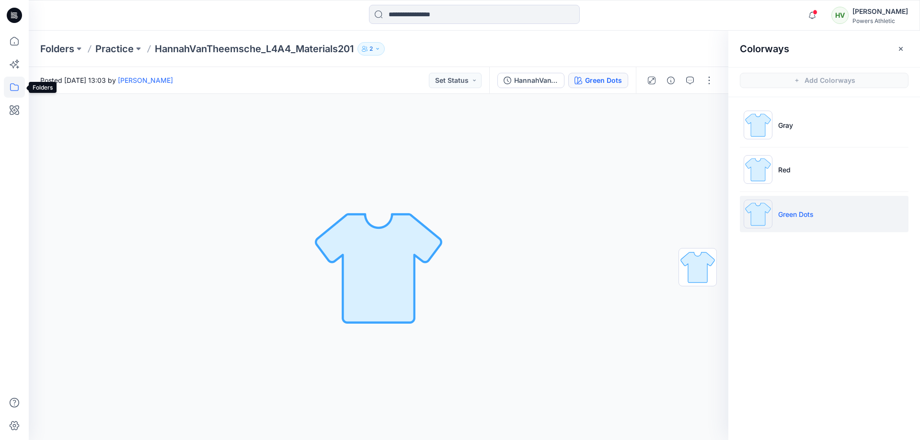
click at [15, 88] on icon at bounding box center [14, 87] width 21 height 21
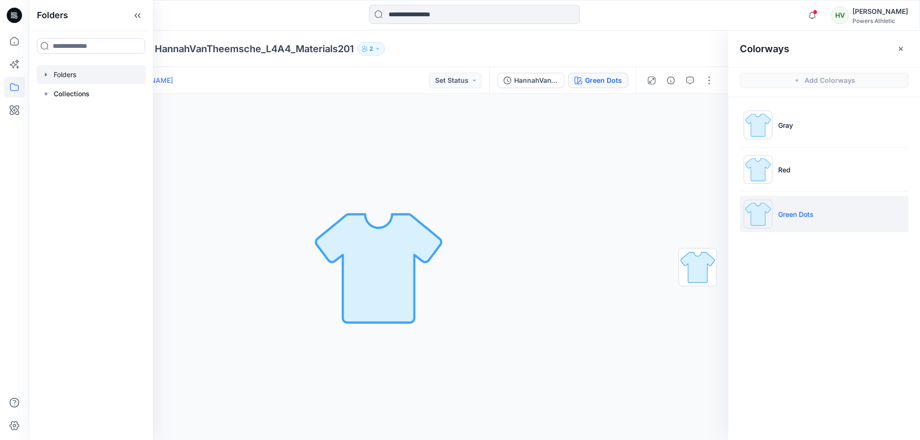
click at [67, 75] on div at bounding box center [90, 74] width 109 height 19
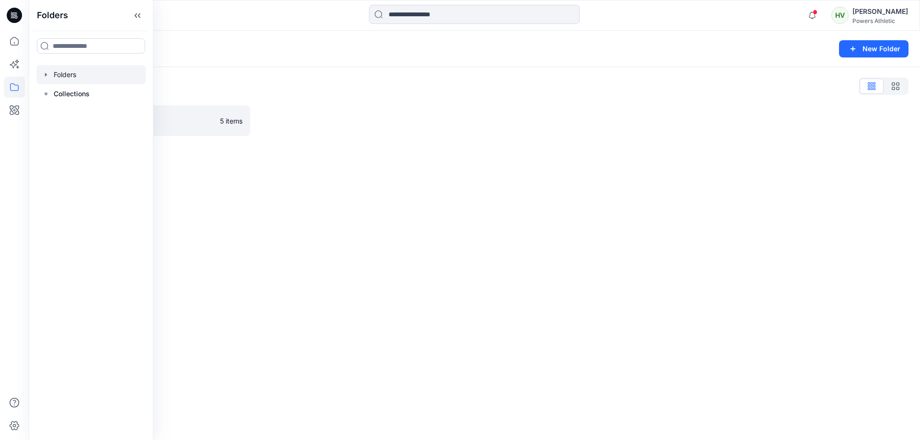
click at [284, 30] on div "Notifications Your style HannahVanTheemsche_L3A3_GarmentCreation is ready 23 ho…" at bounding box center [474, 15] width 891 height 31
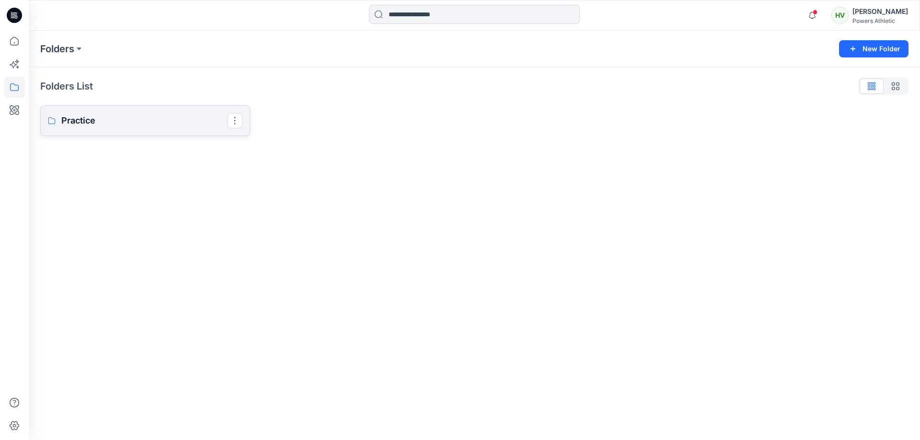
click at [140, 124] on p "Practice" at bounding box center [144, 120] width 166 height 13
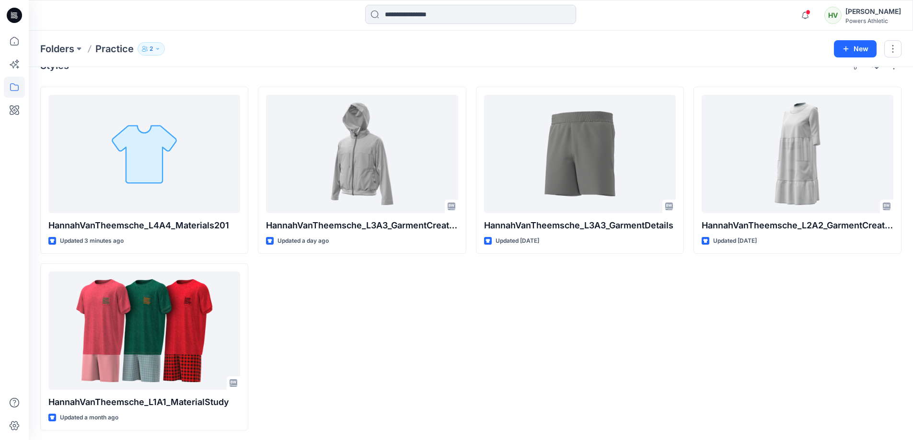
scroll to position [23, 0]
